Goal: Information Seeking & Learning: Understand process/instructions

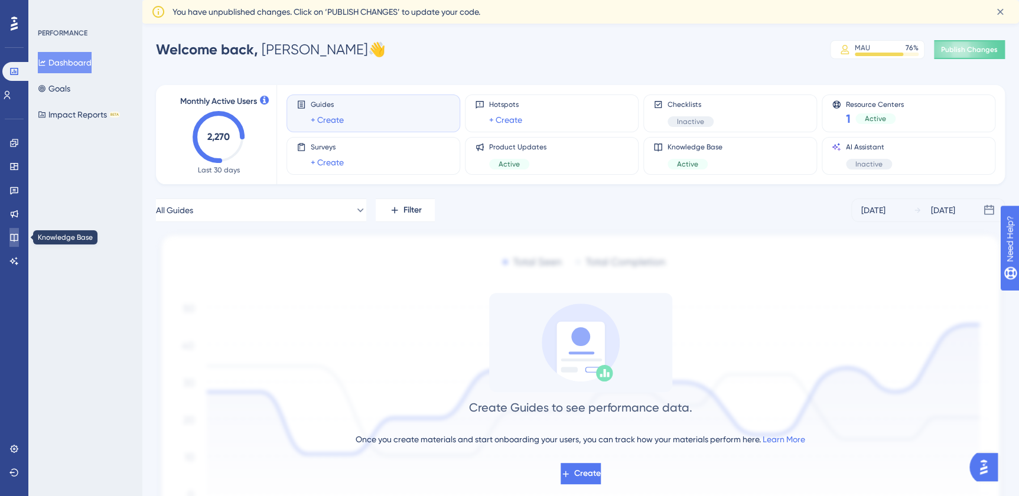
click at [17, 238] on icon at bounding box center [13, 237] width 9 height 9
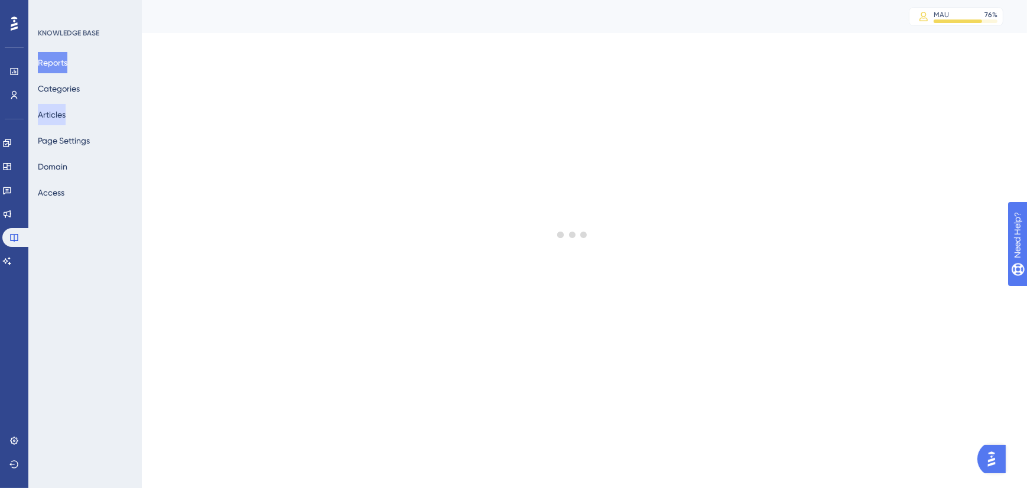
click at [64, 105] on button "Articles" at bounding box center [52, 114] width 28 height 21
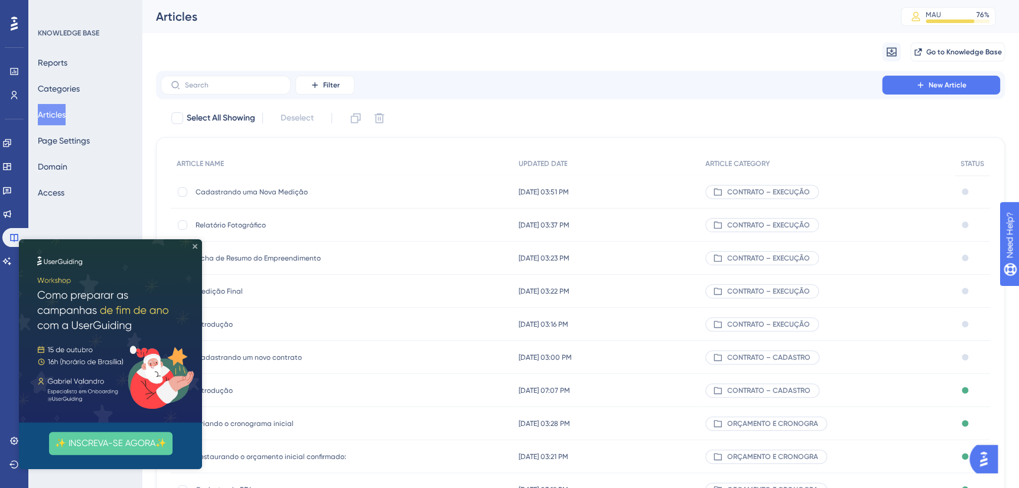
click at [195, 248] on div "✨ INSCREVA-SE AGORA✨" at bounding box center [110, 354] width 183 height 230
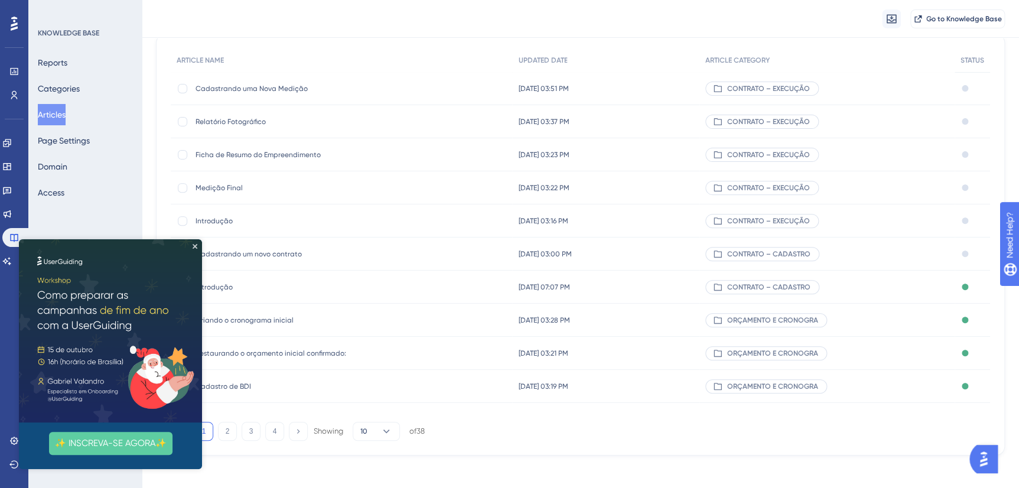
click at [191, 243] on img at bounding box center [110, 330] width 183 height 183
click at [276, 251] on span "Cadastrando um novo contrato" at bounding box center [290, 253] width 189 height 9
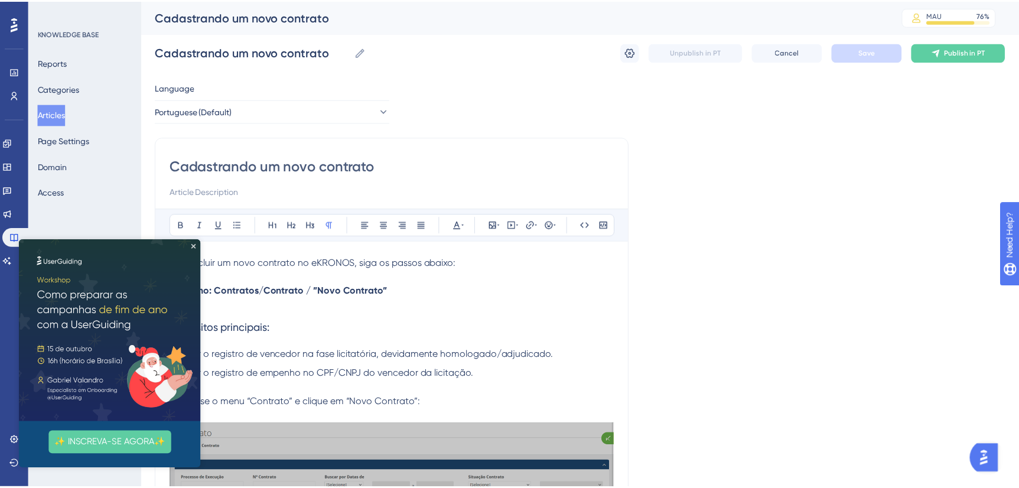
scroll to position [6226, 0]
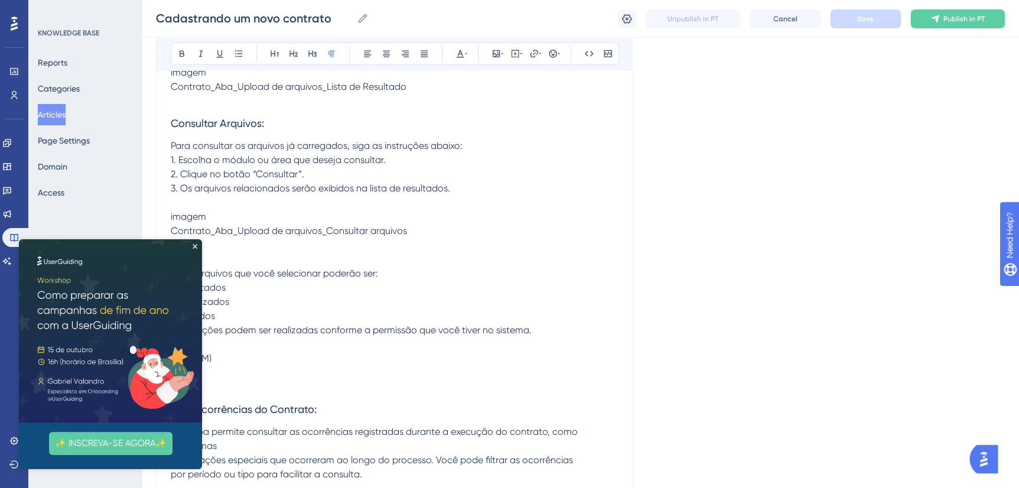
drag, startPoint x: 355, startPoint y: 249, endPoint x: 320, endPoint y: 252, distance: 34.4
click at [353, 51] on p "b) Visualização do Documento: Após a importação, o arquivo será exibido na list…" at bounding box center [395, 37] width 448 height 28
click at [193, 245] on icon "Close Preview" at bounding box center [195, 246] width 5 height 5
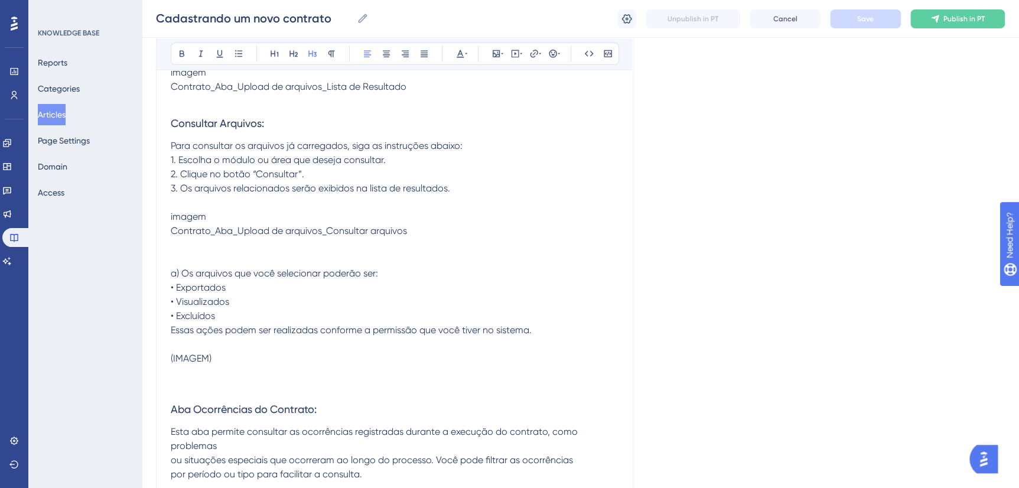
click at [471, 139] on h3 "Consultar Arquivos:" at bounding box center [395, 123] width 448 height 31
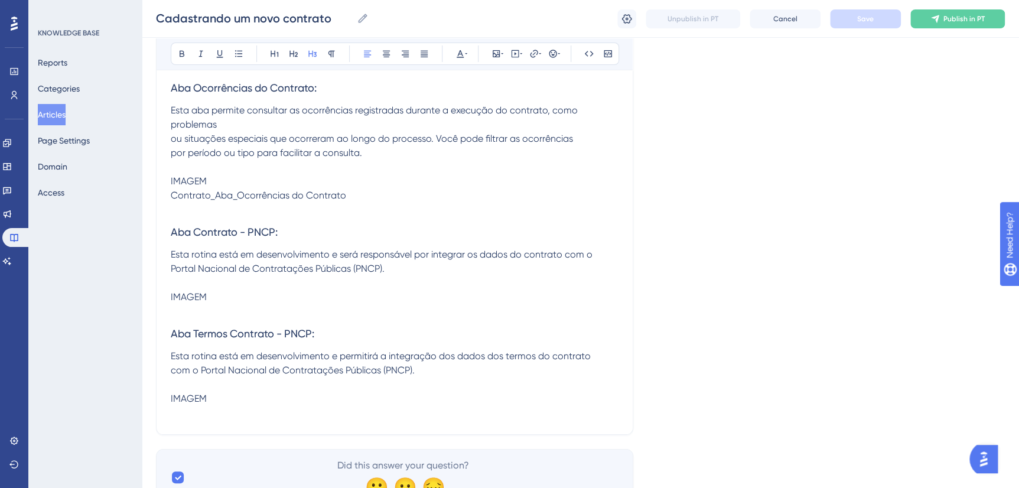
scroll to position [6656, 0]
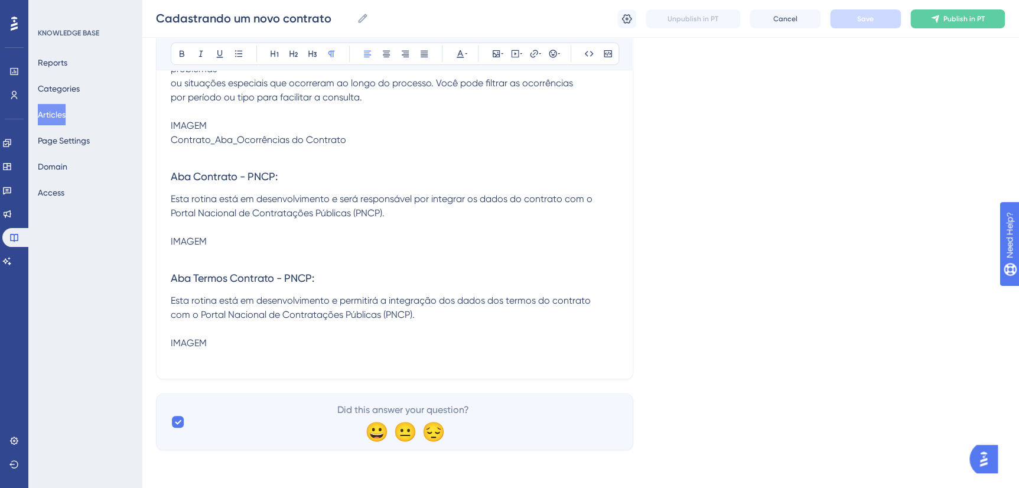
click at [172, 103] on span "Esta aba permite consultar as ocorrências registradas durante a execução do con…" at bounding box center [375, 76] width 409 height 54
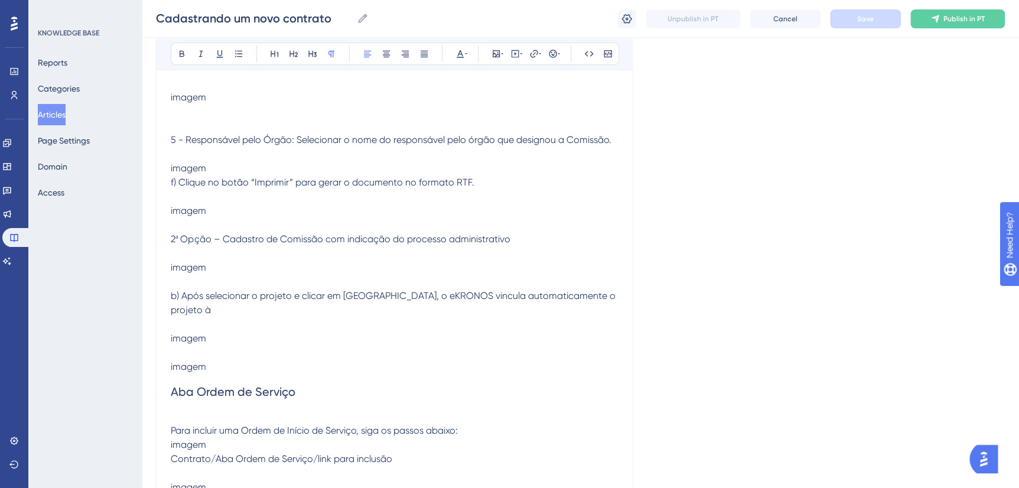
scroll to position [2216, 0]
